Goal: Information Seeking & Learning: Find specific fact

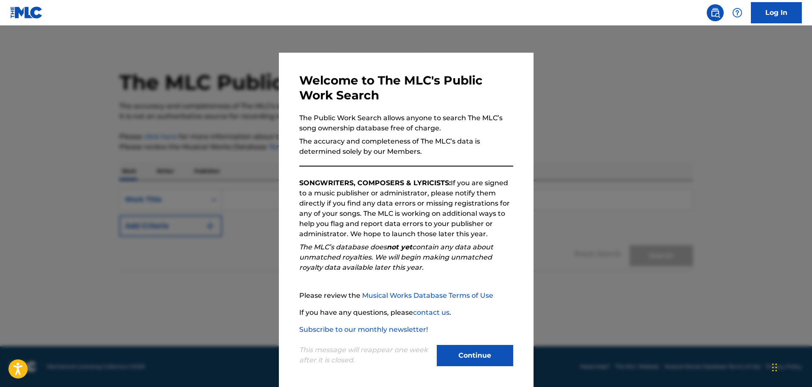
click at [474, 348] on button "Continue" at bounding box center [475, 355] width 76 height 21
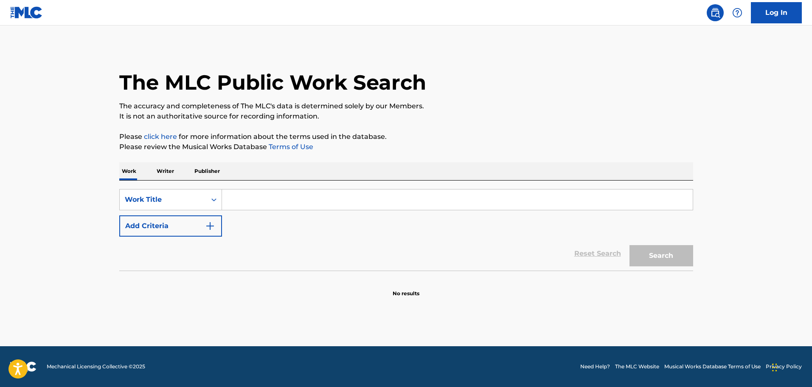
click at [380, 193] on input "Search Form" at bounding box center [457, 199] width 471 height 20
type input "more than money"
click at [190, 214] on div "SearchWithCriteria89c44bc5-130a-4f3d-8b24-df44a254a681 Work Title more than mon…" at bounding box center [406, 213] width 574 height 48
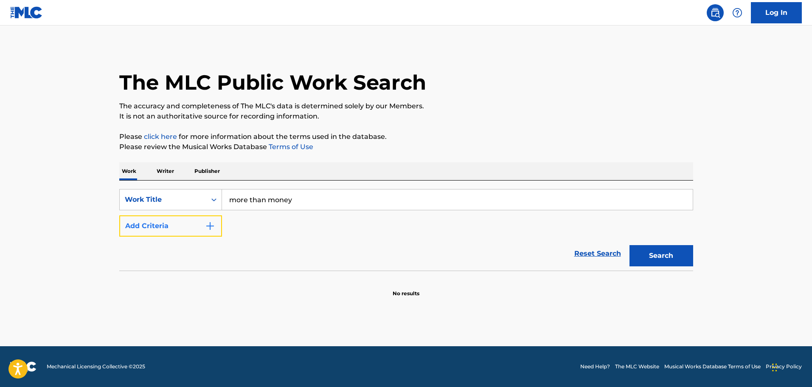
click at [175, 228] on button "Add Criteria" at bounding box center [170, 225] width 103 height 21
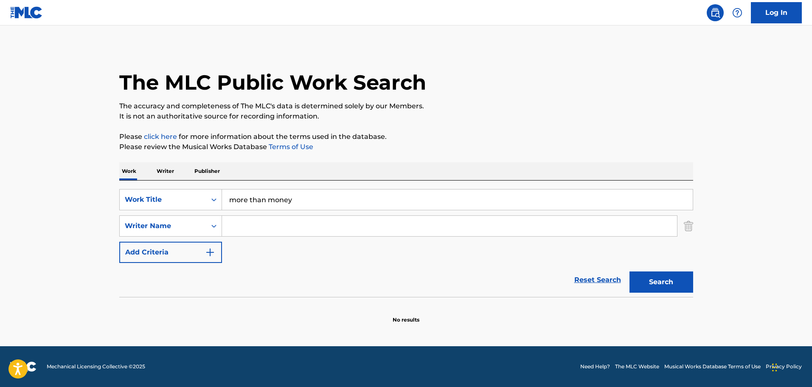
click at [259, 224] on input "Search Form" at bounding box center [449, 226] width 455 height 20
type input "tiller"
click at [630, 271] on button "Search" at bounding box center [662, 281] width 64 height 21
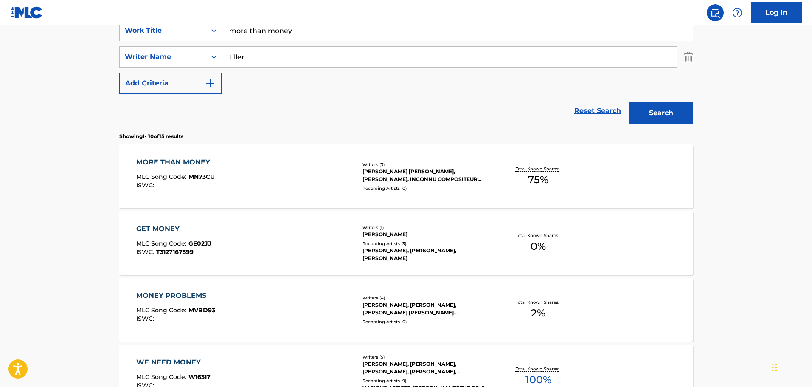
scroll to position [170, 0]
click at [404, 177] on div "[PERSON_NAME] [PERSON_NAME], [PERSON_NAME], INCONNU COMPOSITEUR AUTEUR" at bounding box center [427, 174] width 128 height 15
